Goal: Task Accomplishment & Management: Use online tool/utility

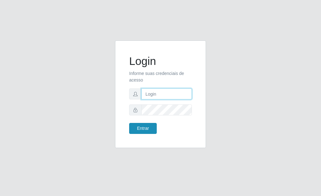
type input "[PERSON_NAME]"
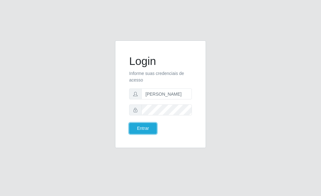
drag, startPoint x: 147, startPoint y: 126, endPoint x: 158, endPoint y: 130, distance: 11.0
click at [148, 126] on button "Entrar" at bounding box center [143, 128] width 28 height 11
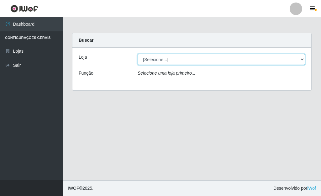
drag, startPoint x: 303, startPoint y: 59, endPoint x: 294, endPoint y: 58, distance: 8.9
click at [302, 59] on select "[Selecione...] Bemais Supermercados - [GEOGRAPHIC_DATA]" at bounding box center [221, 59] width 167 height 11
select select "249"
click at [138, 54] on select "[Selecione...] Bemais Supermercados - [GEOGRAPHIC_DATA]" at bounding box center [221, 59] width 167 height 11
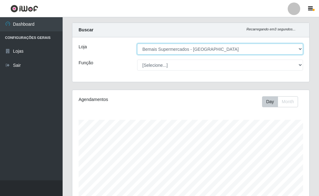
scroll to position [4, 0]
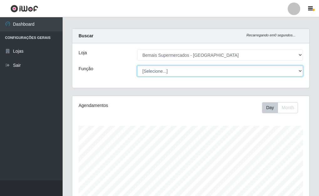
click at [298, 69] on select "[Selecione...] ASG ASG + ASG ++ Auxiliar de Depósito Auxiliar de Depósito + Aux…" at bounding box center [220, 70] width 166 height 11
click at [137, 65] on select "[Selecione...] ASG ASG + ASG ++ Auxiliar de Depósito Auxiliar de Depósito + Aux…" at bounding box center [220, 70] width 166 height 11
